Goal: Check status: Check status

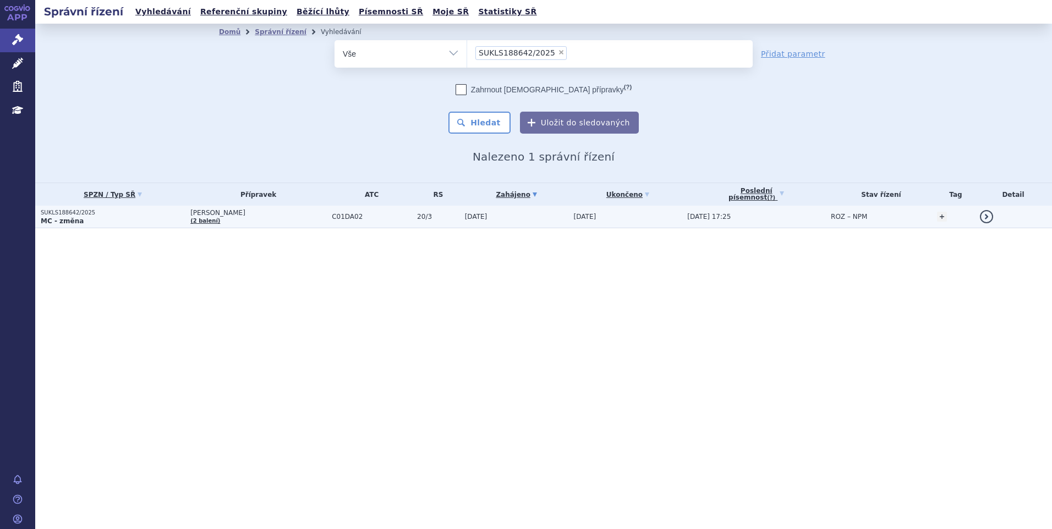
click at [337, 218] on span "C01DA02" at bounding box center [372, 217] width 80 height 8
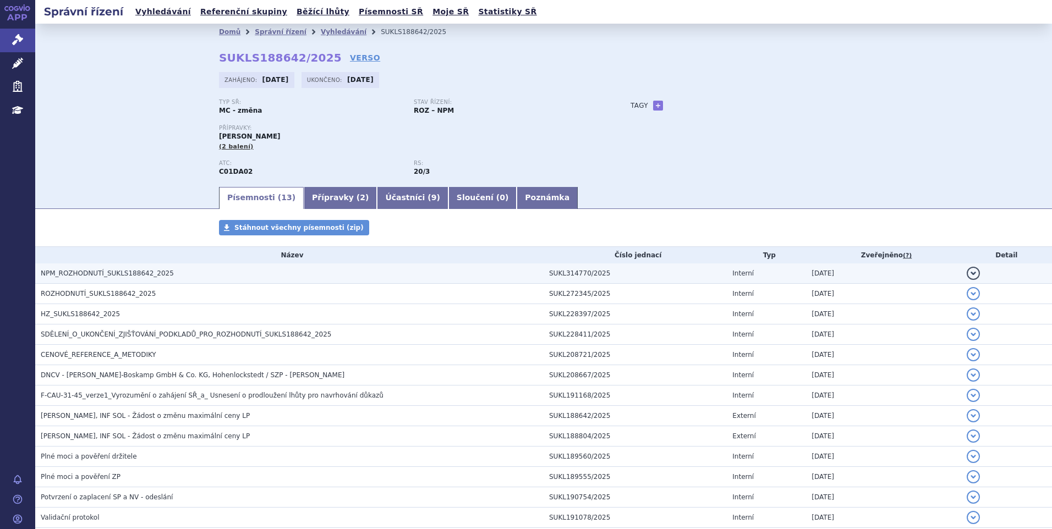
click at [64, 275] on span "NPM_ROZHODNUTÍ_SUKLS188642_2025" at bounding box center [107, 274] width 133 height 8
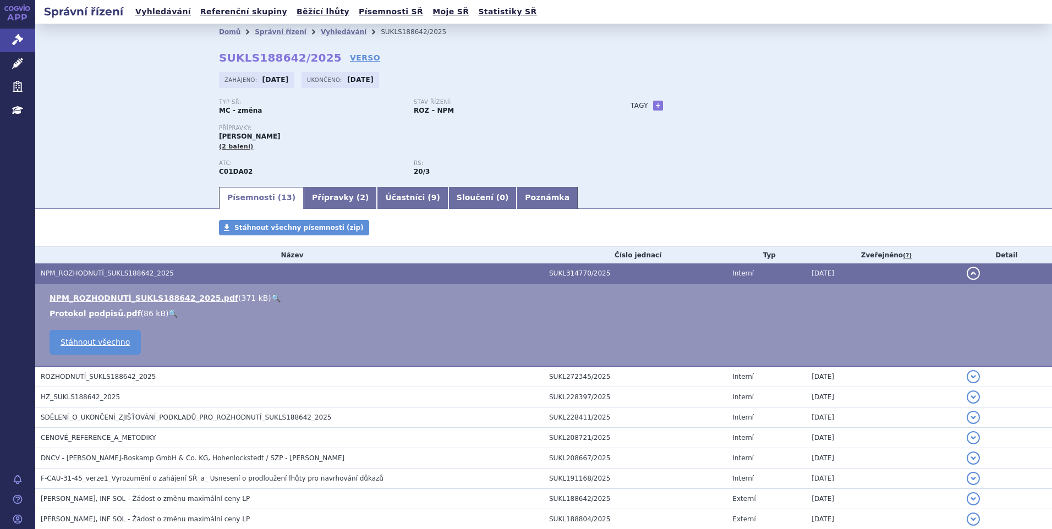
click at [271, 294] on link "🔍" at bounding box center [275, 298] width 9 height 9
click at [967, 270] on button "detail" at bounding box center [973, 273] width 13 height 13
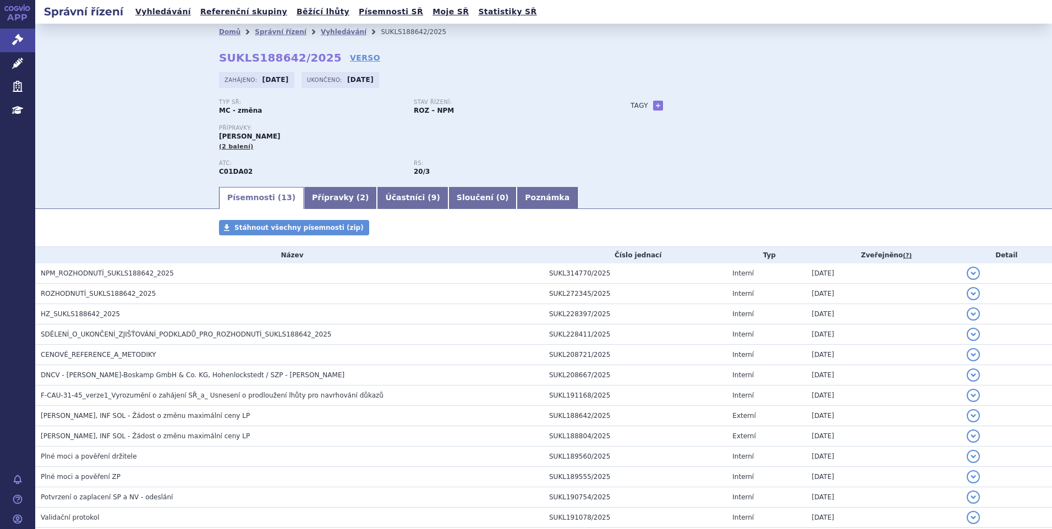
click at [124, 111] on div "Domů Správní řízení Vyhledávání SUKLS188642/2025 SUKLS188642/2025 VERSO [GEOGRA…" at bounding box center [543, 105] width 1017 height 162
click at [69, 110] on div "Domů Správní řízení Vyhledávání SUKLS188642/2025 SUKLS188642/2025 VERSO [GEOGRA…" at bounding box center [543, 105] width 1017 height 162
click at [558, 106] on div "Stav řízení: ROZ – NPM" at bounding box center [511, 107] width 195 height 17
click at [522, 126] on p "Přípravky:" at bounding box center [413, 128] width 389 height 7
click at [70, 124] on div "Domů Správní řízení Vyhledávání SUKLS188642/2025 SUKLS188642/2025 VERSO [GEOGRA…" at bounding box center [543, 105] width 1017 height 162
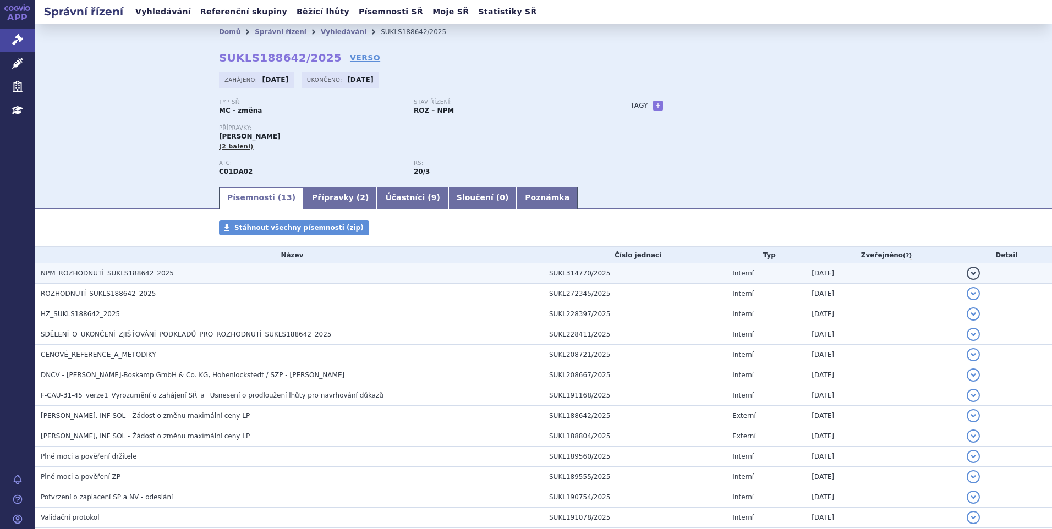
click at [164, 279] on td "NPM_ROZHODNUTÍ_SUKLS188642_2025" at bounding box center [289, 273] width 508 height 20
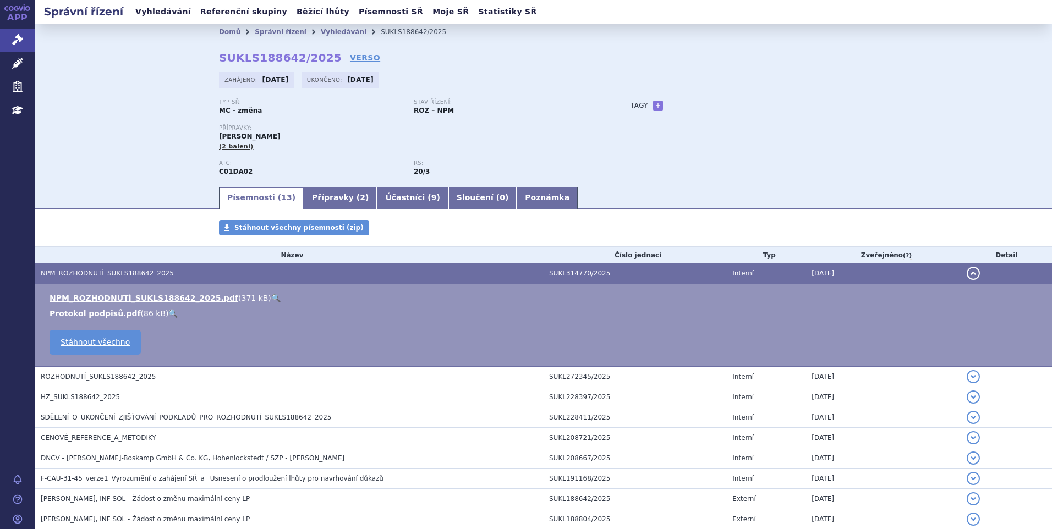
click at [271, 294] on link "🔍" at bounding box center [275, 298] width 9 height 9
click at [967, 277] on button "detail" at bounding box center [973, 273] width 13 height 13
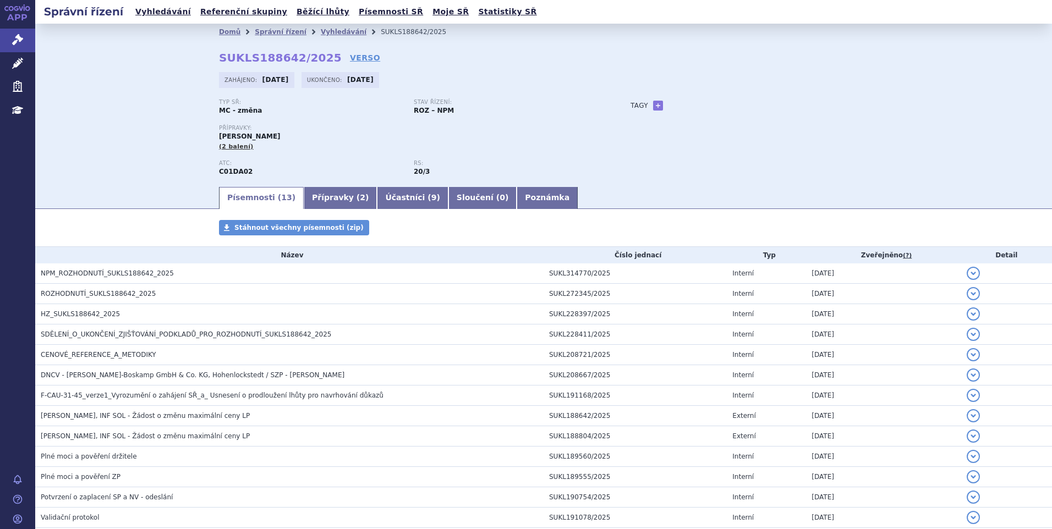
click at [118, 85] on div "Domů Správní řízení Vyhledávání SUKLS188642/2025 SUKLS188642/2025 VERSO [GEOGRA…" at bounding box center [543, 105] width 1017 height 162
click at [917, 141] on div "Domů Správní řízení Vyhledávání SUKLS188642/2025 SUKLS188642/2025 VERSO [GEOGRA…" at bounding box center [543, 105] width 1017 height 162
click at [161, 130] on div "Domů Správní řízení Vyhledávání SUKLS188642/2025 SUKLS188642/2025 VERSO [GEOGRA…" at bounding box center [543, 105] width 1017 height 162
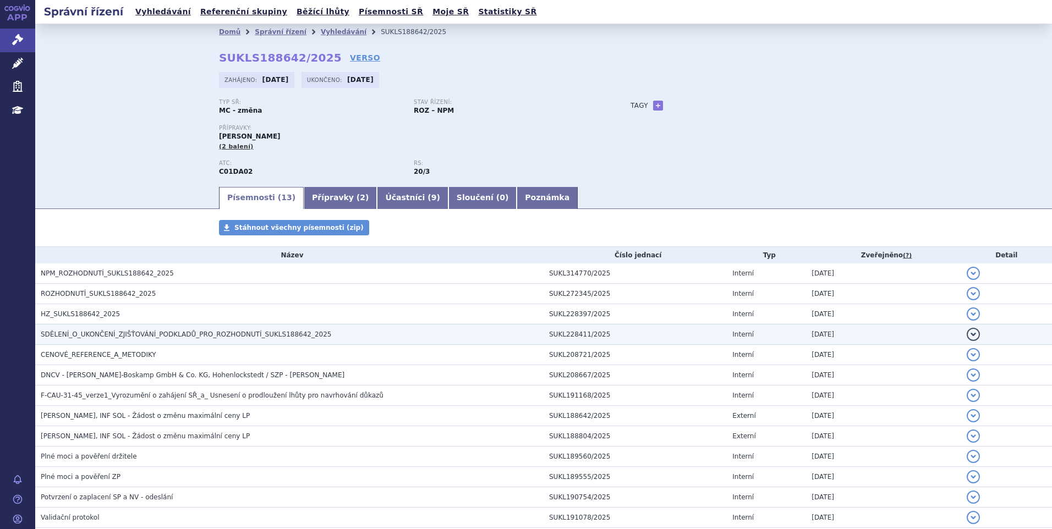
click at [151, 338] on span "SDĚLENÍ_O_UKONČENÍ_ZJIŠŤOVÁNÍ_PODKLADŮ_PRO_ROZHODNUTÍ_SUKLS188642_2025" at bounding box center [186, 335] width 290 height 8
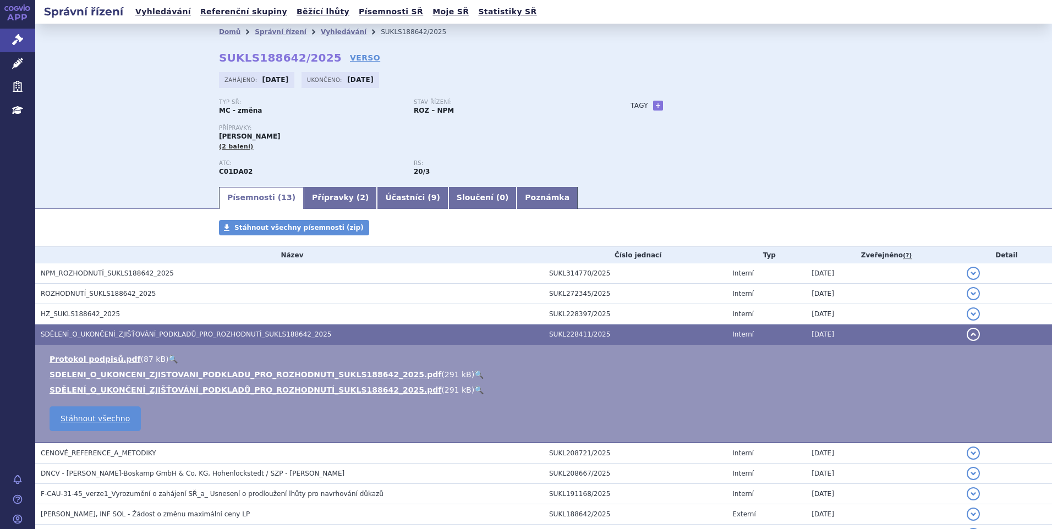
click at [474, 374] on link "🔍" at bounding box center [478, 374] width 9 height 9
click at [474, 371] on link "🔍" at bounding box center [478, 374] width 9 height 9
click at [967, 332] on button "detail" at bounding box center [973, 334] width 13 height 13
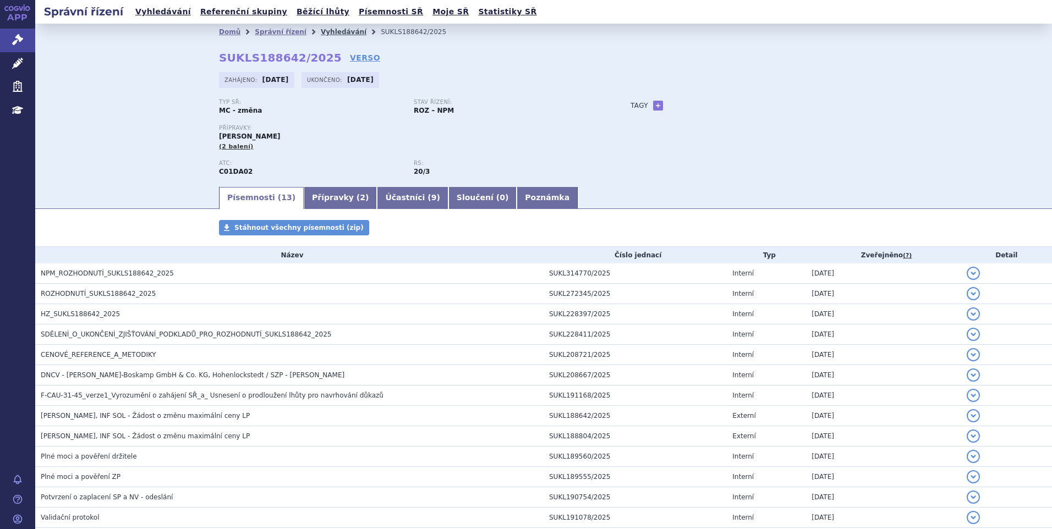
click at [321, 29] on link "Vyhledávání" at bounding box center [344, 32] width 46 height 8
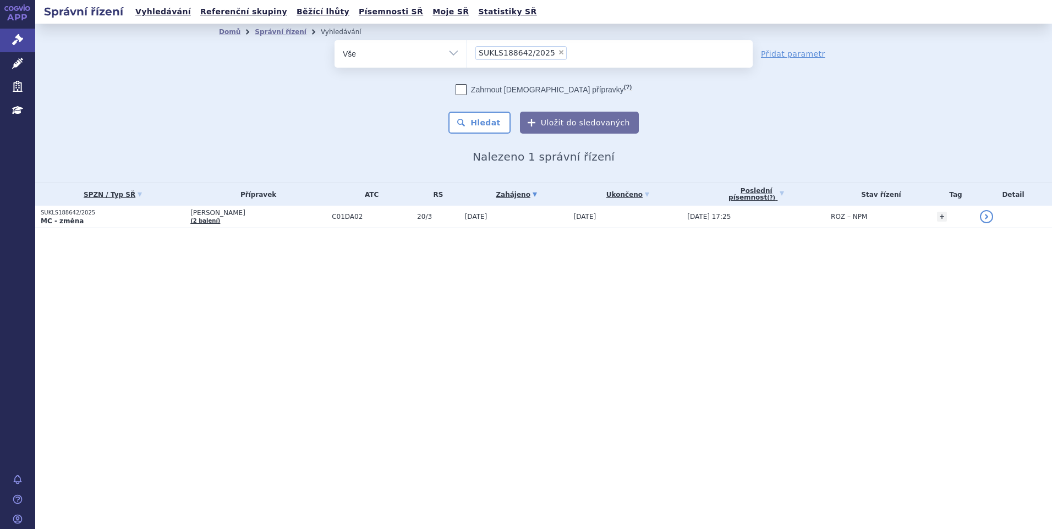
click at [288, 353] on div "Správní řízení Vyhledávání Referenční skupiny Běžící lhůty Písemnosti SŘ Moje S…" at bounding box center [543, 264] width 1017 height 529
click at [509, 487] on div "Správní řízení Vyhledávání Referenční skupiny Běžící lhůty Písemnosti SŘ Moje S…" at bounding box center [543, 264] width 1017 height 529
